Goal: Task Accomplishment & Management: Manage account settings

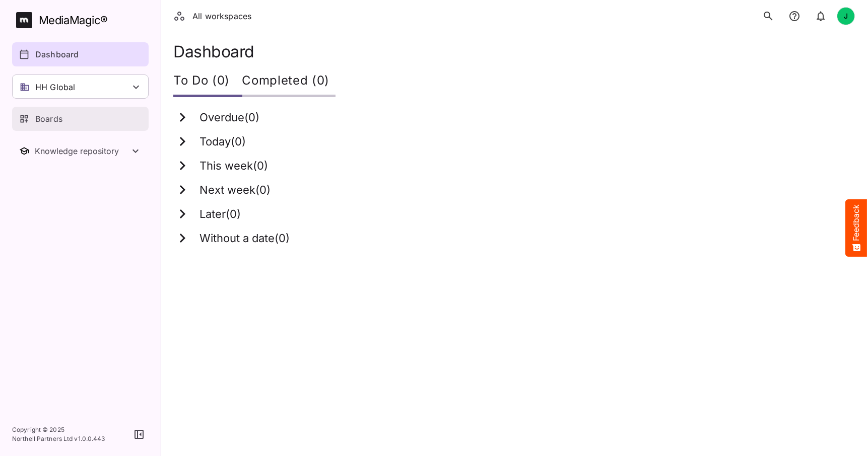
click at [66, 112] on link "Boards" at bounding box center [80, 119] width 137 height 24
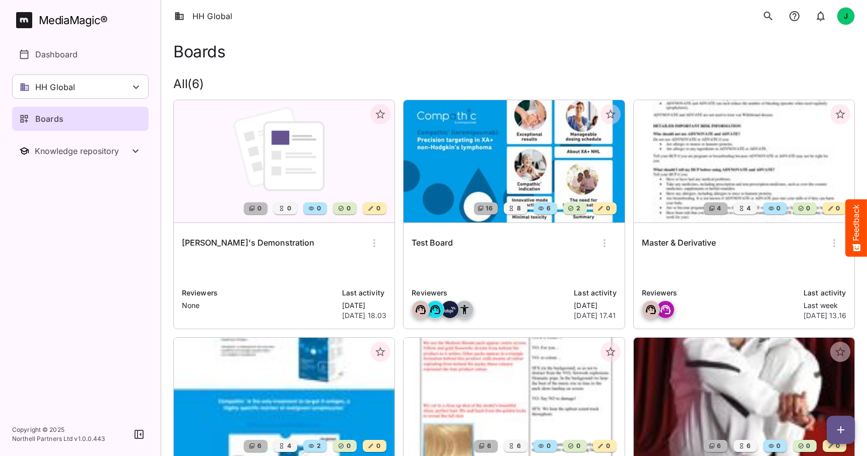
click at [287, 171] on img at bounding box center [284, 161] width 221 height 122
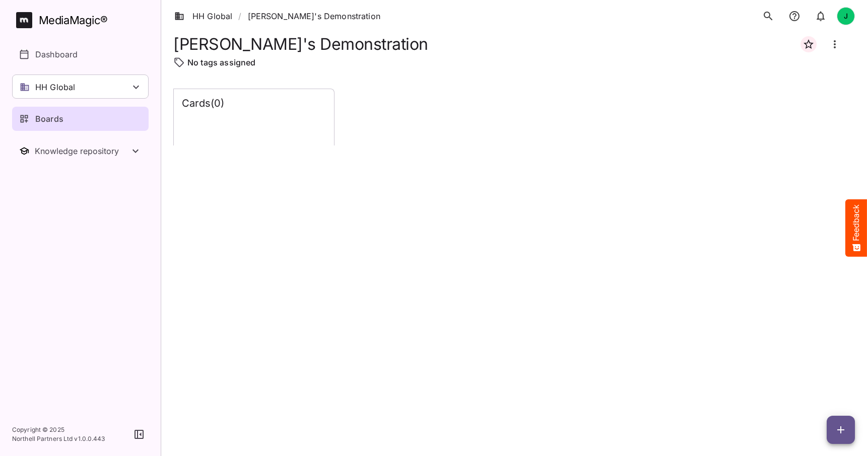
click at [839, 427] on icon "button" at bounding box center [841, 430] width 12 height 12
click at [810, 384] on p "Add new lane" at bounding box center [815, 388] width 54 height 12
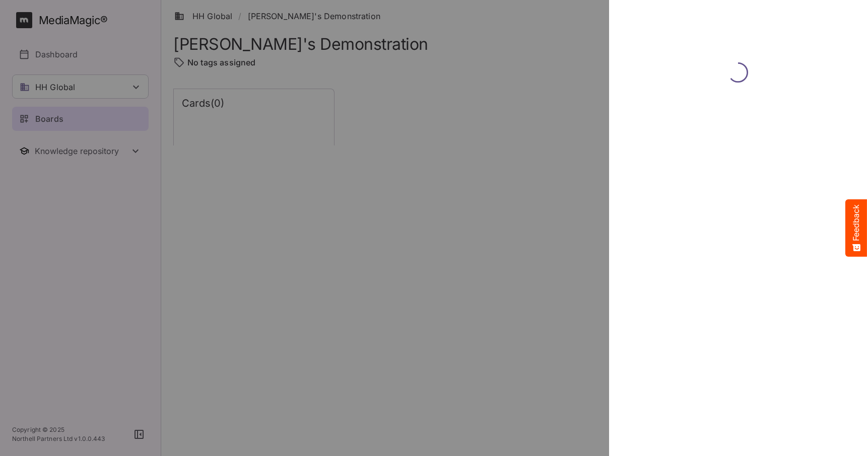
click at [58, 121] on div at bounding box center [433, 228] width 867 height 456
click at [73, 120] on div at bounding box center [433, 228] width 867 height 456
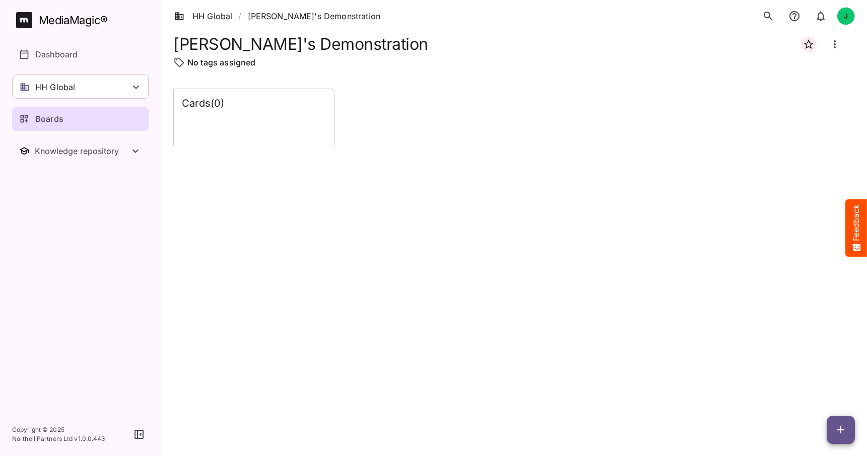
click at [844, 426] on icon "button" at bounding box center [841, 430] width 12 height 12
click at [814, 364] on p "Add new card" at bounding box center [815, 366] width 54 height 12
click at [841, 428] on icon "button" at bounding box center [840, 430] width 7 height 7
click at [816, 384] on p "Add new lane" at bounding box center [815, 388] width 54 height 12
click at [836, 43] on icon "Board more options" at bounding box center [835, 44] width 12 height 12
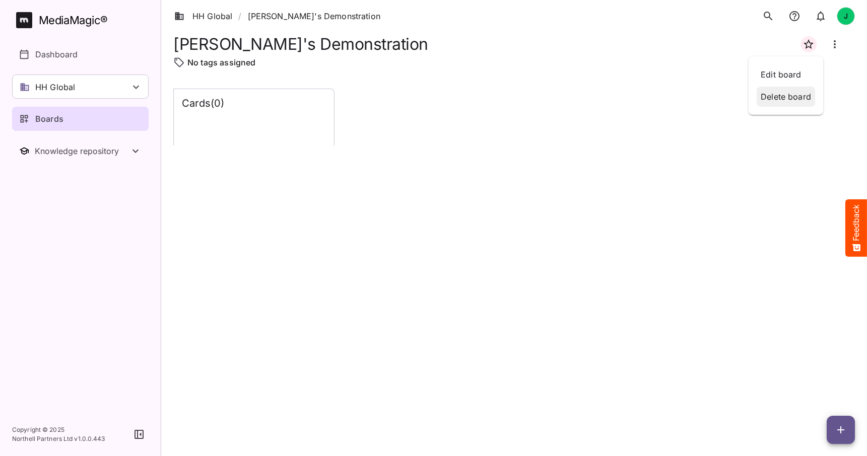
click at [783, 97] on p "Delete board" at bounding box center [786, 97] width 50 height 12
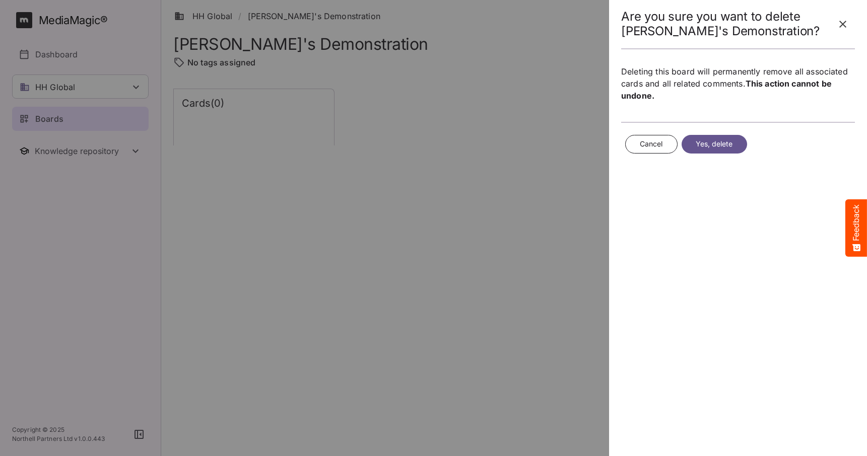
click at [703, 142] on span "Yes, delete" at bounding box center [714, 144] width 37 height 13
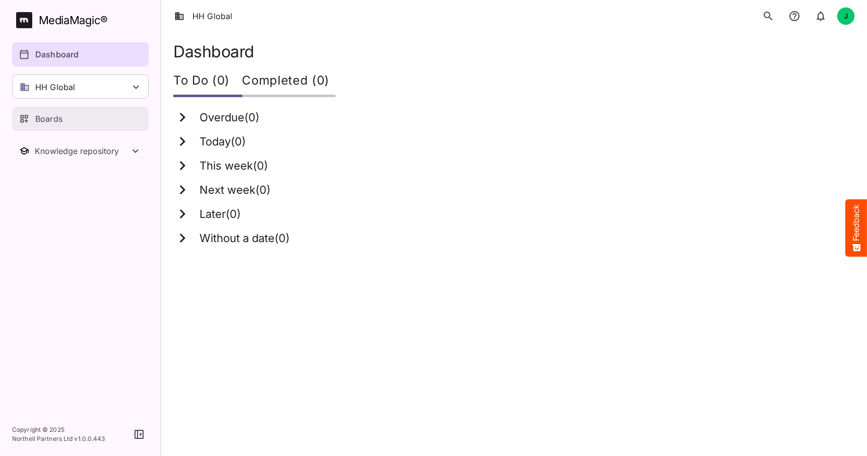
click at [54, 113] on p "Boards" at bounding box center [48, 119] width 27 height 12
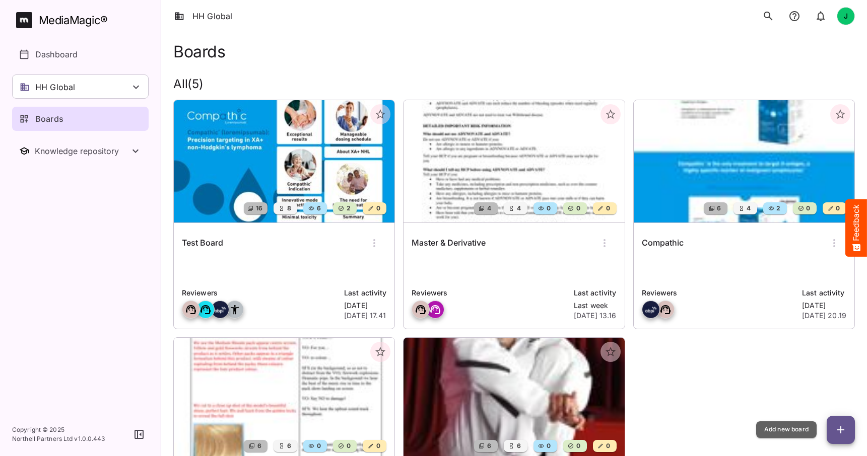
click at [842, 422] on button "button" at bounding box center [841, 430] width 28 height 28
click at [840, 428] on icon "button" at bounding box center [840, 430] width 7 height 7
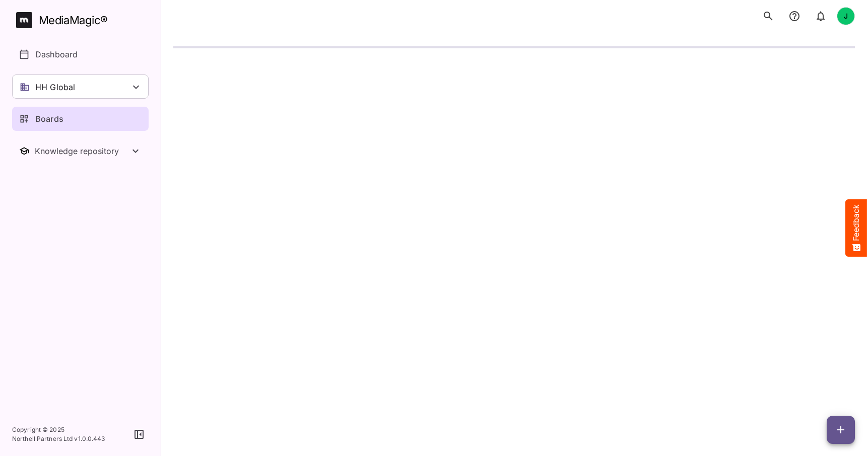
click at [847, 18] on div "J" at bounding box center [846, 16] width 18 height 18
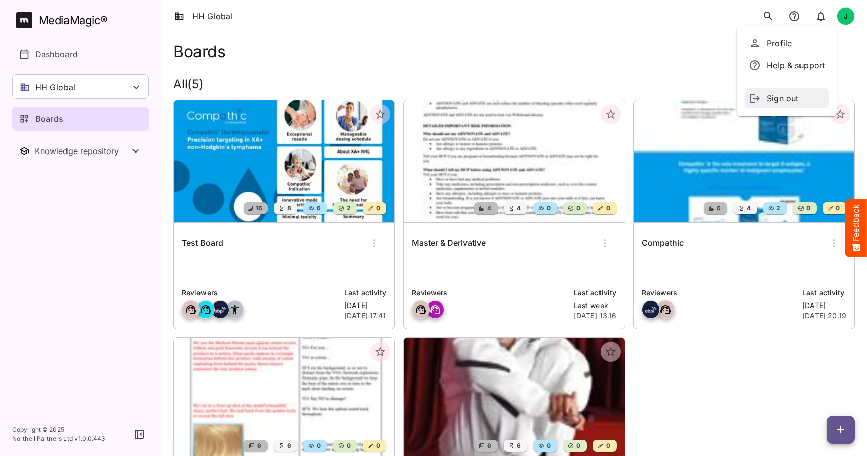
click at [782, 95] on p "Sign out" at bounding box center [796, 98] width 58 height 12
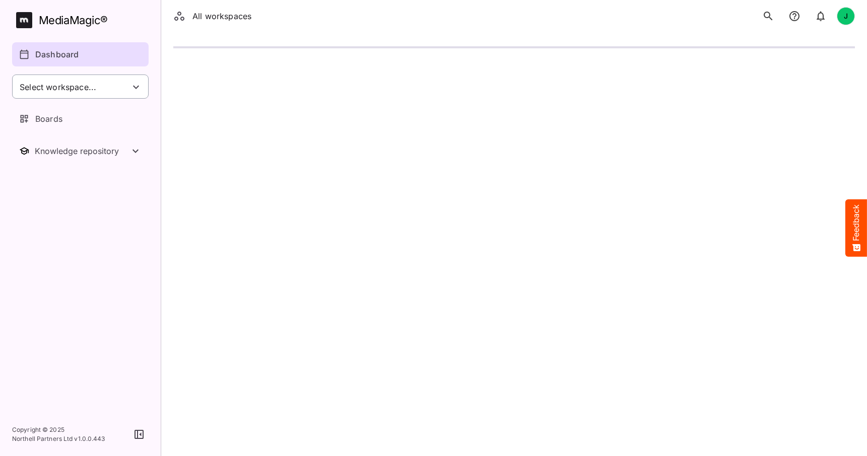
click at [111, 88] on div "Select workspace..." at bounding box center [80, 87] width 137 height 24
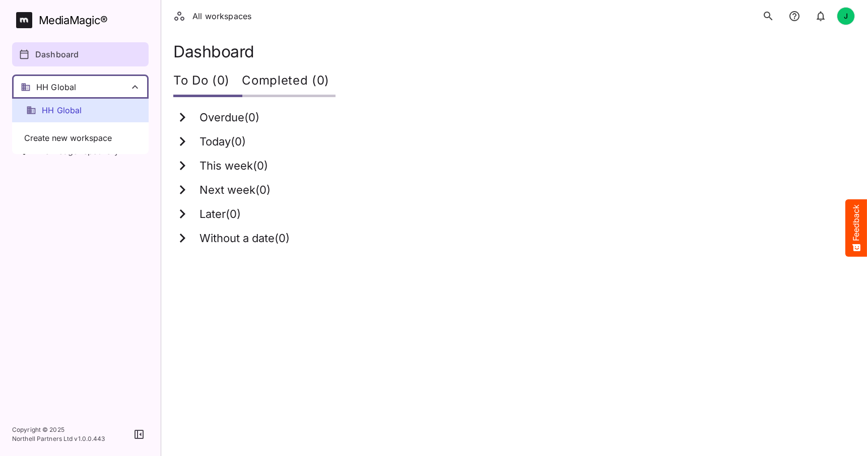
click at [76, 109] on span "HH Global" at bounding box center [62, 111] width 40 height 12
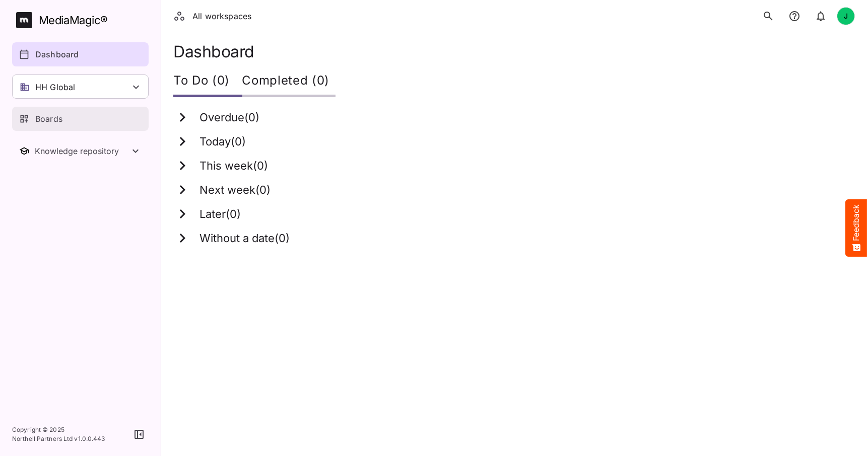
click at [53, 117] on p "Boards" at bounding box center [48, 119] width 27 height 12
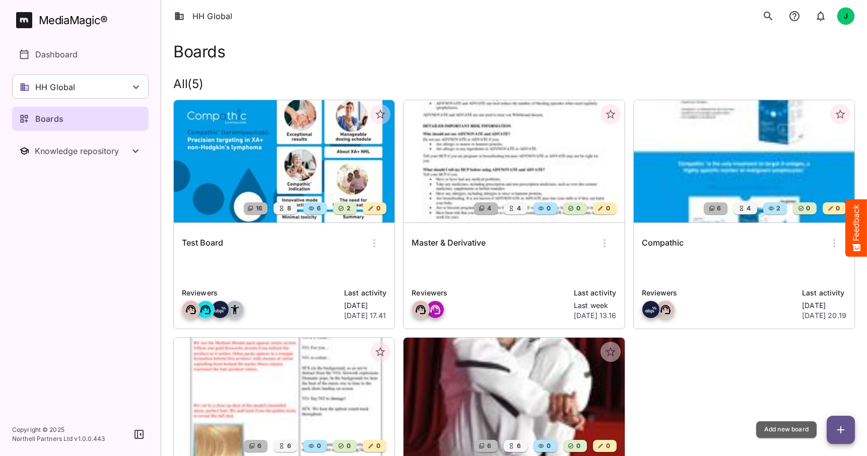
click at [845, 430] on icon "button" at bounding box center [841, 430] width 12 height 12
